Goal: Task Accomplishment & Management: Use online tool/utility

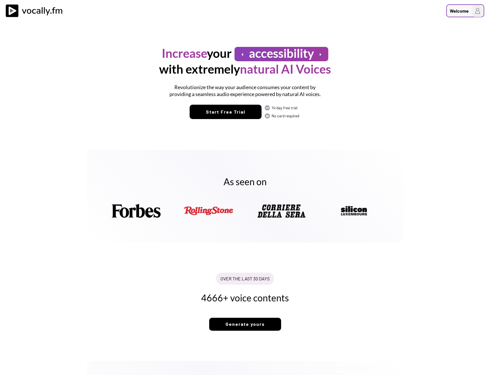
click at [463, 14] on div "Welcome" at bounding box center [459, 10] width 19 height 7
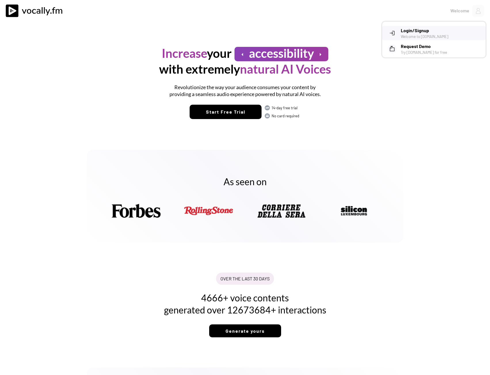
click at [426, 35] on div "Welcome to Vocally.fm" at bounding box center [441, 36] width 81 height 5
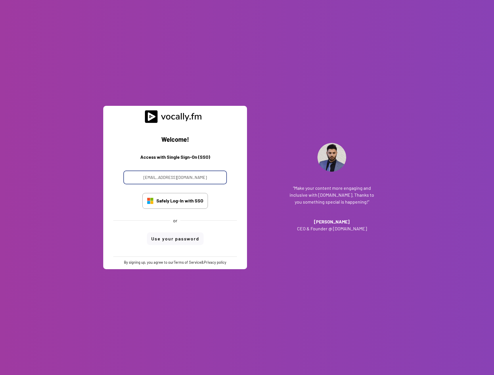
drag, startPoint x: 178, startPoint y: 178, endPoint x: 115, endPoint y: 183, distance: 63.5
click at [115, 183] on div "Welcome! Access with Single Sign-On (SSO) progetto_enicom_2023@eni.com Safely L…" at bounding box center [175, 190] width 135 height 134
type input "alessandro.boreggio@eni.com"
click at [171, 198] on div "Safely Log-In with SSO" at bounding box center [180, 201] width 47 height 6
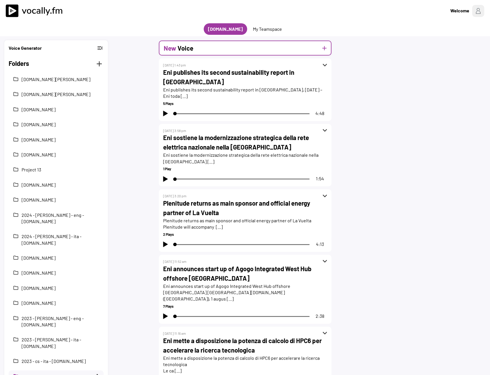
click at [217, 50] on div "New Voice add" at bounding box center [245, 48] width 173 height 15
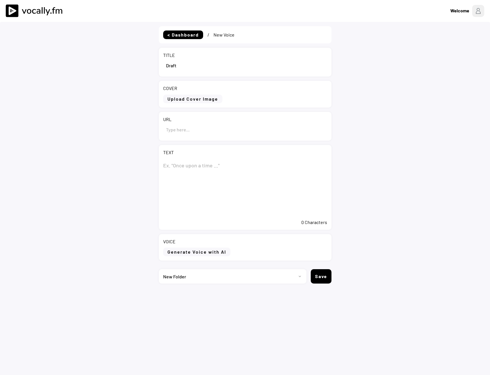
select select ""PLACEHOLDER_1427118222253""
drag, startPoint x: 184, startPoint y: 66, endPoint x: 134, endPoint y: 66, distance: 49.8
click at [133, 65] on div "< Dashboard / New Voice TITLE COVER Upload Cover Image Clear Cover URL TEXT 0 C…" at bounding box center [245, 209] width 490 height 375
paste input "Eni e Commonwealth Fusion Systems siglano un accordo per l’acquisto di energia …"
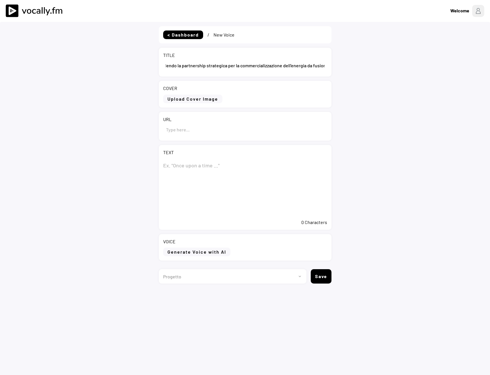
type input "Eni e Commonwealth Fusion Systems siglano un accordo per l’acquisto di energia …"
click at [180, 168] on textarea at bounding box center [245, 188] width 164 height 58
paste textarea "Eni e Commonwealth Fusion Systems siglano un accordo per l’acquisto di energia …"
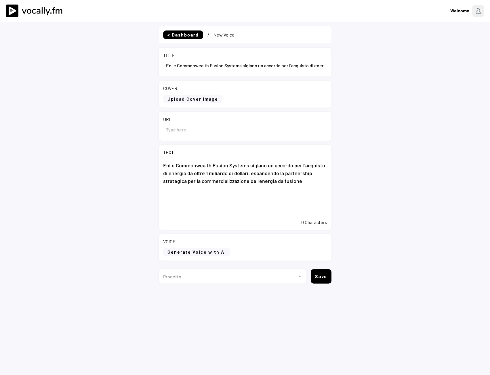
type textarea "Eni e Commonwealth Fusion Systems siglano un accordo per l’acquisto di energia …"
click at [227, 138] on div "URL" at bounding box center [245, 126] width 173 height 29
click at [223, 133] on input "input" at bounding box center [245, 130] width 164 height 14
paste input "[URL][DOMAIN_NAME]"
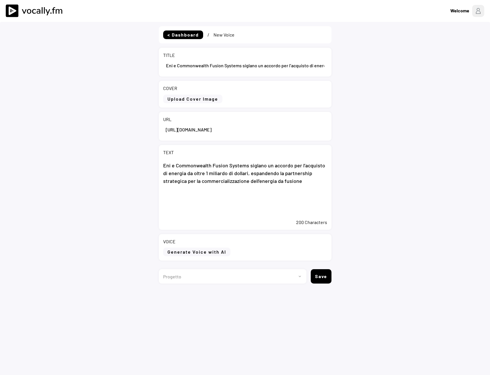
type input "[URL][DOMAIN_NAME]"
click at [296, 185] on textarea "Eni e Commonwealth Fusion Systems siglano un accordo per l’acquisto di energia …" at bounding box center [245, 188] width 164 height 58
click at [316, 189] on textarea "Eni e Commonwealth Fusion Systems siglano un accordo per l’acquisto di energia …" at bounding box center [245, 188] width 164 height 58
drag, startPoint x: 278, startPoint y: 203, endPoint x: 277, endPoint y: 197, distance: 5.5
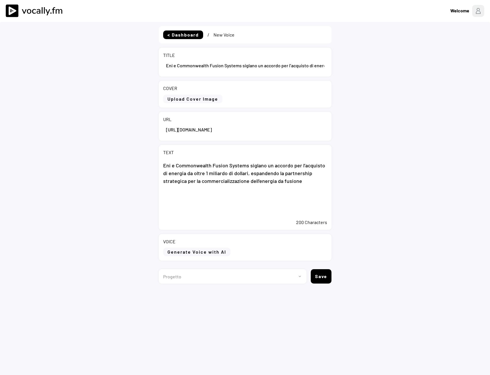
click at [278, 203] on textarea "Eni e Commonwealth Fusion Systems siglano un accordo per l’acquisto di energia …" at bounding box center [245, 188] width 164 height 58
click at [197, 198] on textarea "Eni e Commonwealth Fusion Systems siglano un accordo per l’acquisto di energia …" at bounding box center [245, 188] width 164 height 58
paste textarea "Eni, investitore strategico di CFS, firma un accordo del valore di oltre 1 mili…"
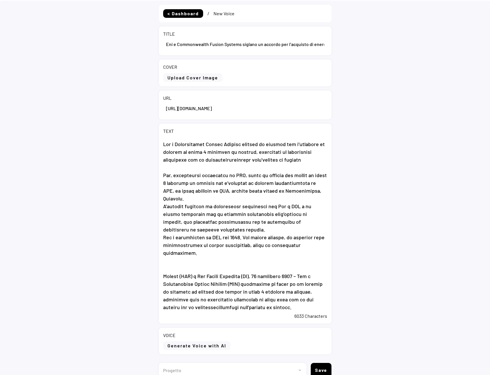
scroll to position [50, 0]
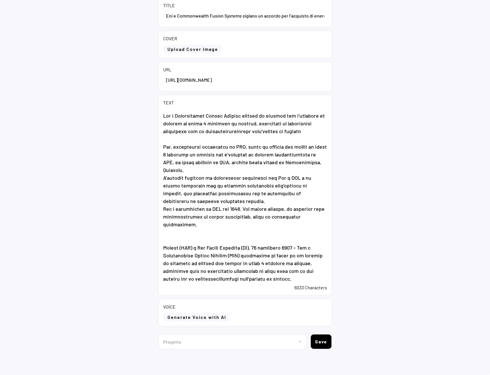
type textarea "Eni e Commonwealth Fusion Systems siglano un accordo per l’acquisto di energia …"
click at [209, 338] on select "Progetto 2023 - cs - eng - [DOMAIN_NAME] 2023 - cs - ita - [DOMAIN_NAME] 2023 -…" at bounding box center [230, 342] width 143 height 14
select select ""1348695171700984260__LOOKUP__1735904233799x559431839768379400""
click at [159, 335] on select "Progetto 2023 - cs - eng - [DOMAIN_NAME] 2023 - cs - ita - [DOMAIN_NAME] 2023 -…" at bounding box center [230, 342] width 143 height 14
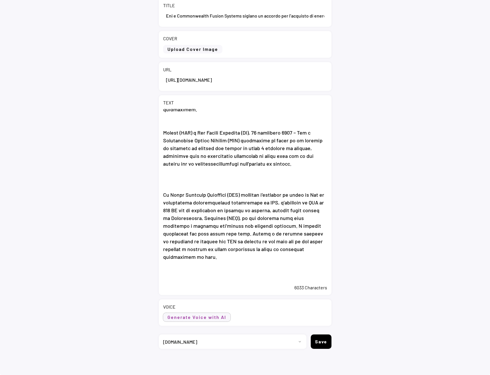
click at [185, 317] on button "Generate Voice with AI" at bounding box center [196, 317] width 67 height 9
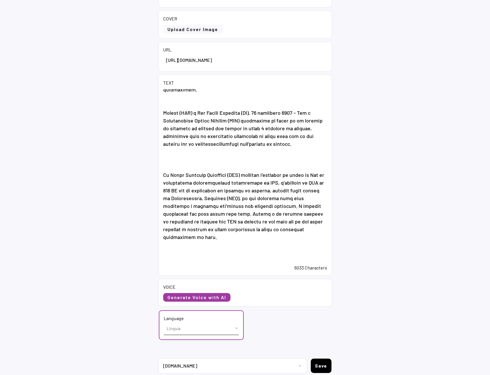
scroll to position [94, 0]
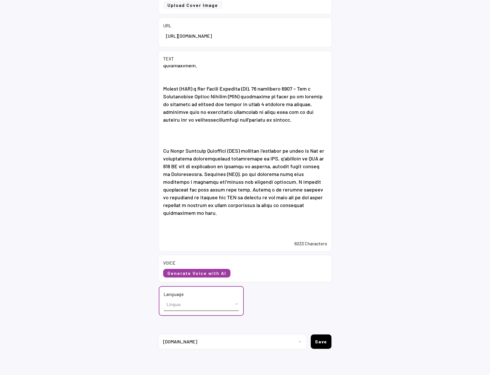
drag, startPoint x: 183, startPoint y: 299, endPoint x: 183, endPoint y: 302, distance: 2.9
click at [183, 299] on select "Lingua English (US) French (France) Italian (Italy)" at bounding box center [201, 304] width 75 height 13
click at [184, 301] on select "Lingua English (US) French (France) Italian (Italy)" at bounding box center [201, 304] width 75 height 13
select select ""Italian (Italy)""
click at [164, 298] on select "Lingua English (US) French (France) Italian (Italy)" at bounding box center [201, 304] width 75 height 13
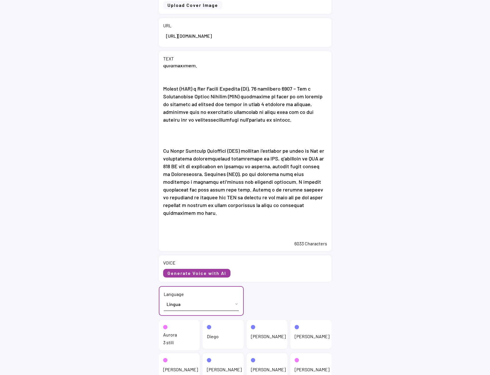
click at [173, 337] on div "Aurora" at bounding box center [170, 335] width 14 height 6
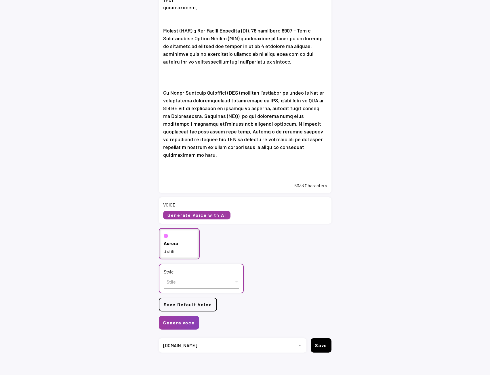
scroll to position [156, 0]
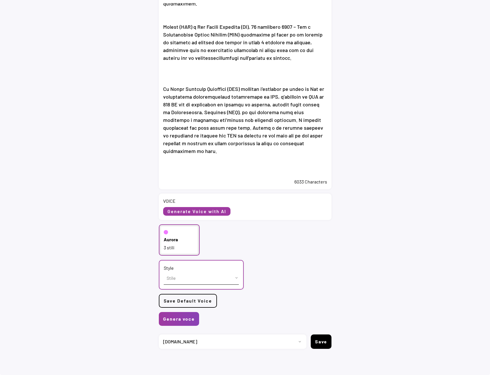
click at [192, 279] on select "Stile cheerful chat Default" at bounding box center [201, 278] width 75 height 13
select select ""chat""
click at [164, 272] on select "Stile cheerful chat Default" at bounding box center [201, 278] width 75 height 13
click at [191, 321] on button "Genera voce" at bounding box center [179, 319] width 40 height 14
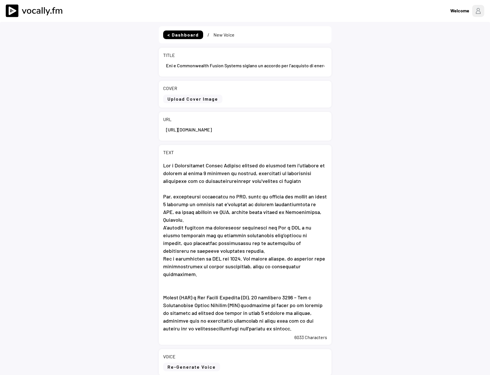
select select ""PLACEHOLDER_1427118222253""
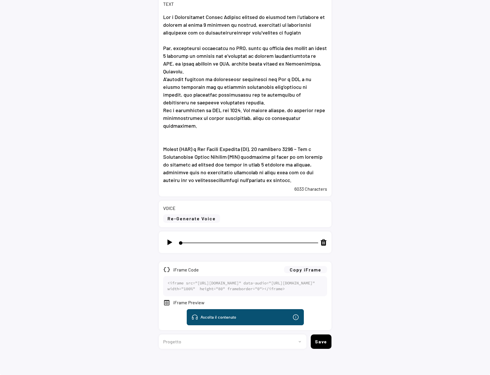
scroll to position [171, 0]
click at [307, 266] on button "Copy iFrame" at bounding box center [305, 269] width 43 height 7
click at [168, 239] on img at bounding box center [169, 242] width 7 height 7
click at [173, 239] on img at bounding box center [169, 242] width 7 height 7
type input "6"
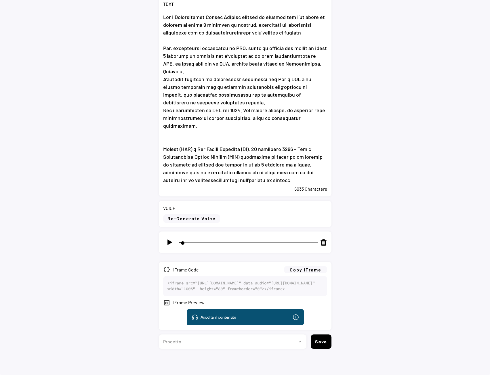
click at [219, 341] on select "Progetto 2023 - cs - eng - [DOMAIN_NAME] 2023 - cs - ita - [DOMAIN_NAME] 2023 -…" at bounding box center [230, 342] width 143 height 14
select select ""1348695171700984260__LOOKUP__1735904233799x559431839768379400""
click at [159, 335] on select "Progetto 2023 - cs - eng - [DOMAIN_NAME] 2023 - cs - ita - [DOMAIN_NAME] 2023 -…" at bounding box center [230, 342] width 143 height 14
click at [323, 343] on button "Save" at bounding box center [321, 342] width 21 height 14
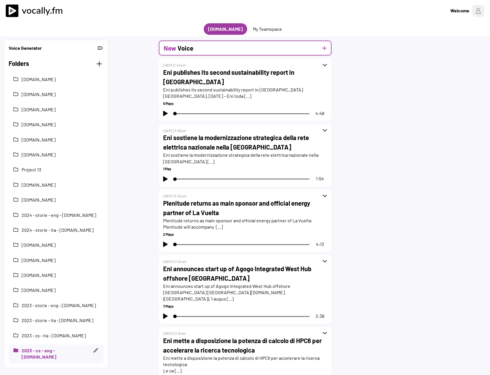
click at [225, 45] on div "New Voice add" at bounding box center [245, 48] width 173 height 15
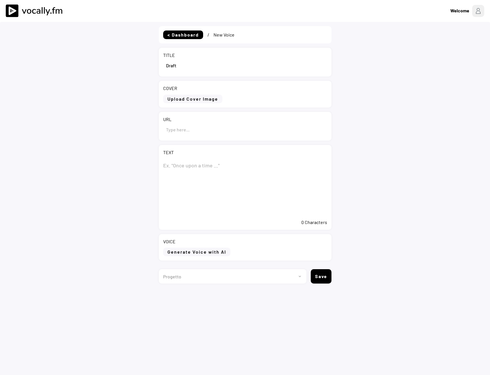
select select ""1348695171700984260__LOOKUP__1735904233799x559431839768379400""
drag, startPoint x: 178, startPoint y: 65, endPoint x: 155, endPoint y: 64, distance: 22.4
click at [155, 64] on div "< Dashboard / New Voice TITLE COVER Upload Cover Image Clear Cover URL TEXT 0 C…" at bounding box center [245, 209] width 490 height 375
paste input "Eni and Commonwealth Fusion Systems sign $1 billion+ power purchase agreement, …"
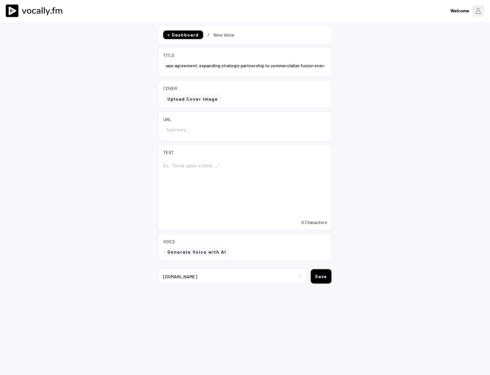
type input "Eni and Commonwealth Fusion Systems sign $1 billion+ power purchase agreement, …"
click at [178, 169] on textarea at bounding box center [245, 188] width 164 height 58
paste textarea "Eni and Commonwealth Fusion Systems sign $1 billion+ power purchase agreement, …"
type textarea "Eni and Commonwealth Fusion Systems sign $1 billion+ power purchase agreement, …"
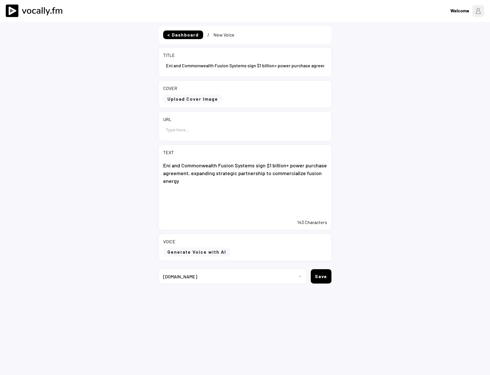
click at [175, 131] on input "input" at bounding box center [245, 130] width 164 height 14
paste input "https://www.eni.com/en-IT/media/press-release/2025/09/pr-eni-commonwealth-fusio…"
type input "https://www.eni.com/en-IT/media/press-release/2025/09/pr-eni-commonwealth-fusio…"
click at [194, 193] on textarea "Eni and Commonwealth Fusion Systems sign $1 billion+ power purchase agreement, …" at bounding box center [245, 188] width 164 height 58
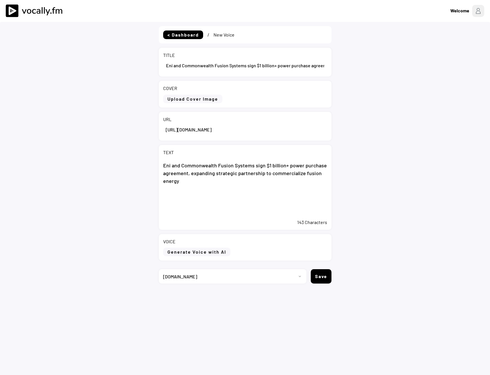
scroll to position [0, 0]
click at [219, 196] on textarea "Eni and Commonwealth Fusion Systems sign $1 billion+ power purchase agreement, …" at bounding box center [245, 188] width 164 height 58
paste textarea "Eni, as a CFS strategic investor, signs offtake agreement worth more than $1 bi…"
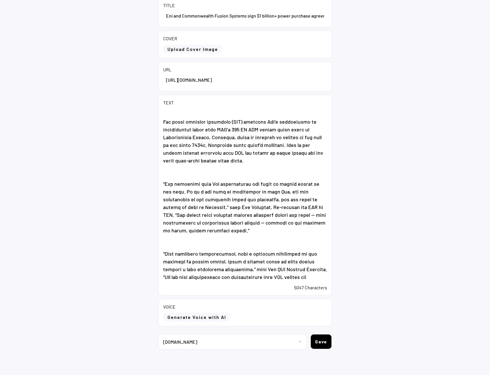
scroll to position [345, 0]
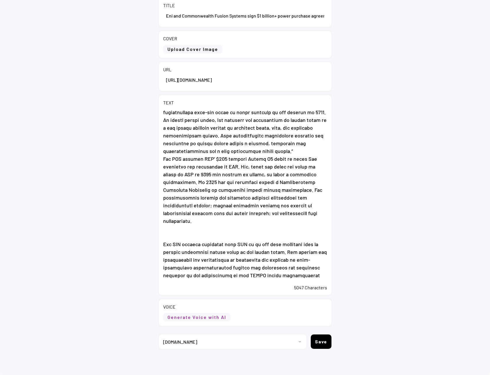
type textarea "Eni and Commonwealth Fusion Systems sign $1 billion+ power purchase agreement, …"
click at [201, 317] on button "Generate Voice with AI" at bounding box center [196, 317] width 67 height 9
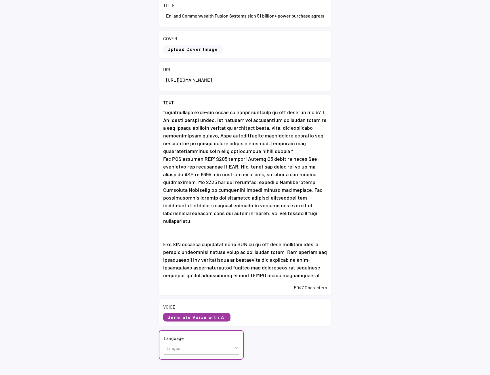
click at [180, 349] on select "Lingua English (US) French (France) Italian (Italy)" at bounding box center [201, 348] width 75 height 13
select select ""English (US)""
click at [164, 342] on select "Lingua English (US) French (France) Italian (Italy)" at bounding box center [201, 348] width 75 height 13
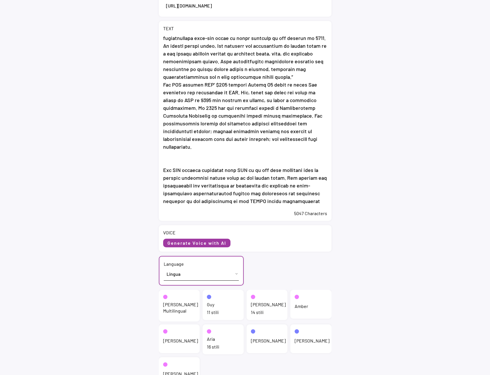
scroll to position [190, 0]
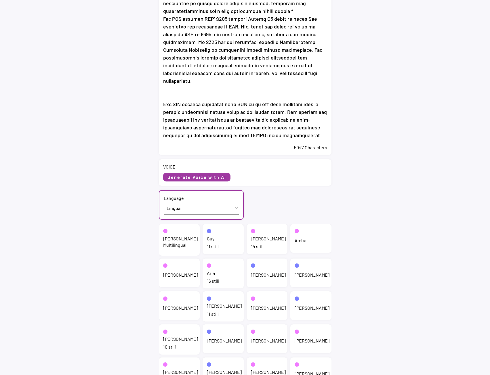
click at [167, 246] on div "Jenny Multilingual" at bounding box center [180, 242] width 35 height 13
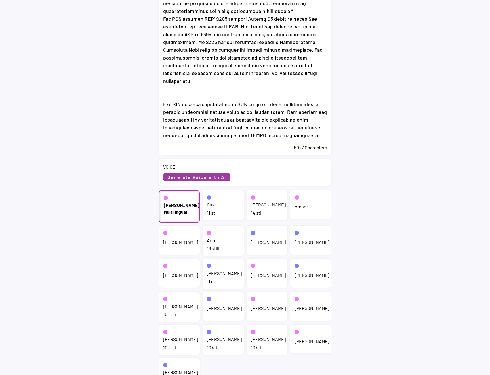
scroll to position [123, 0]
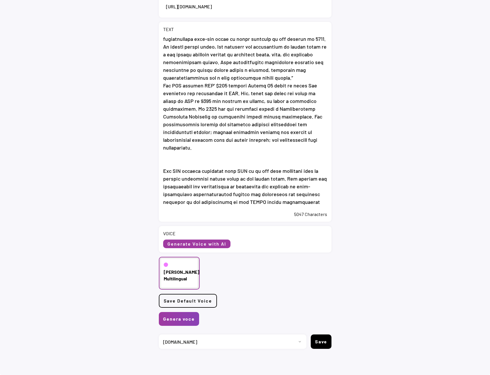
click at [206, 343] on select "Progetto 2023 - cs - eng - eni.com 2023 - cs - ita - eni.com 2023 - storie - it…" at bounding box center [230, 342] width 143 height 14
select select ""1348695171700984260__LOOKUP__1735904392009x606523124540768300""
click at [159, 335] on select "Progetto 2023 - cs - eng - eni.com 2023 - cs - ita - eni.com 2023 - storie - it…" at bounding box center [230, 342] width 143 height 14
click at [173, 321] on button "Genera voce" at bounding box center [179, 319] width 40 height 14
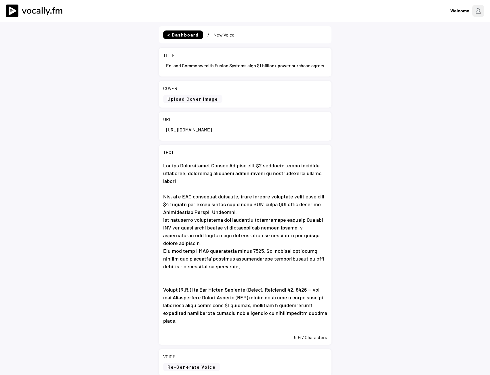
select select ""1348695171700984260__LOOKUP__1735904233799x559431839768379400""
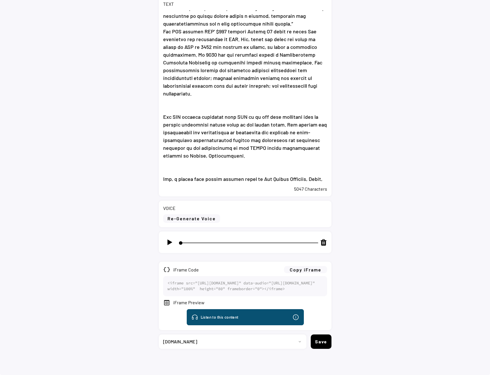
scroll to position [171, 0]
drag, startPoint x: 170, startPoint y: 218, endPoint x: 128, endPoint y: 218, distance: 42.3
click at [170, 239] on img at bounding box center [169, 242] width 7 height 7
click at [167, 239] on img at bounding box center [169, 242] width 7 height 7
type input "3"
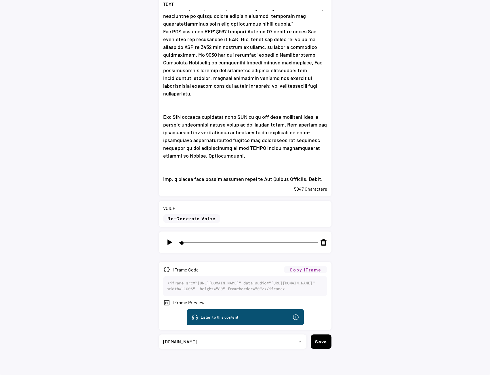
click at [309, 266] on button "Copy iFrame" at bounding box center [305, 269] width 43 height 7
drag, startPoint x: 279, startPoint y: 338, endPoint x: 274, endPoint y: 335, distance: 5.4
click at [279, 338] on select "Progetto 2023 - cs - eng - eni.com 2023 - cs - ita - eni.com 2023 - storie - it…" at bounding box center [230, 342] width 143 height 14
select select ""1348695171700984260__LOOKUP__1735904392009x606523124540768300""
click at [159, 335] on select "Progetto 2023 - cs - eng - eni.com 2023 - cs - ita - eni.com 2023 - storie - it…" at bounding box center [230, 342] width 143 height 14
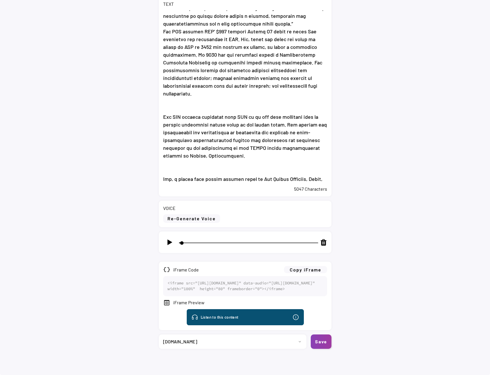
click at [317, 340] on button "Save" at bounding box center [321, 342] width 21 height 14
